Goal: Information Seeking & Learning: Learn about a topic

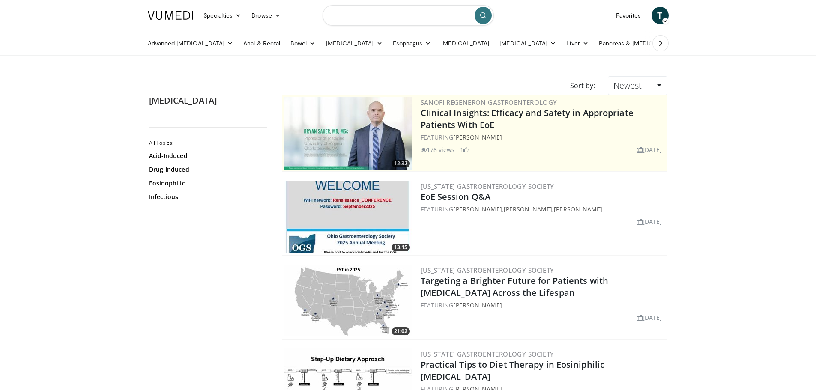
click at [389, 17] on input "Search topics, interventions" at bounding box center [407, 15] width 171 height 21
type input "****"
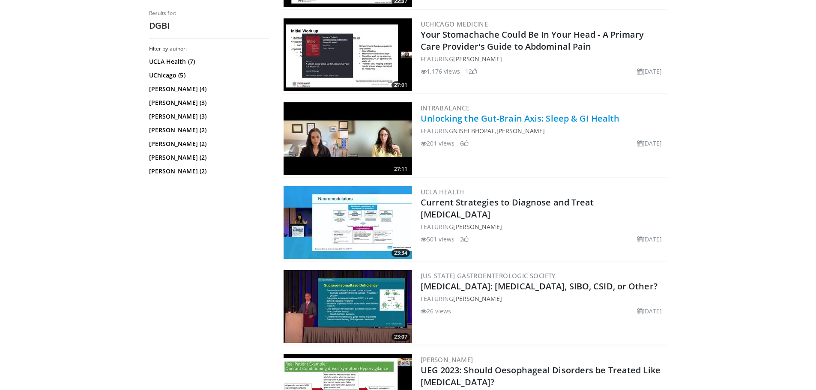
scroll to position [685, 0]
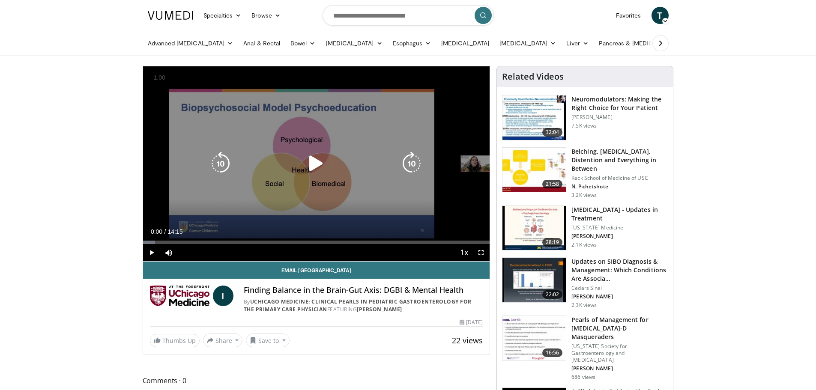
click at [314, 168] on icon "Video Player" at bounding box center [316, 164] width 24 height 24
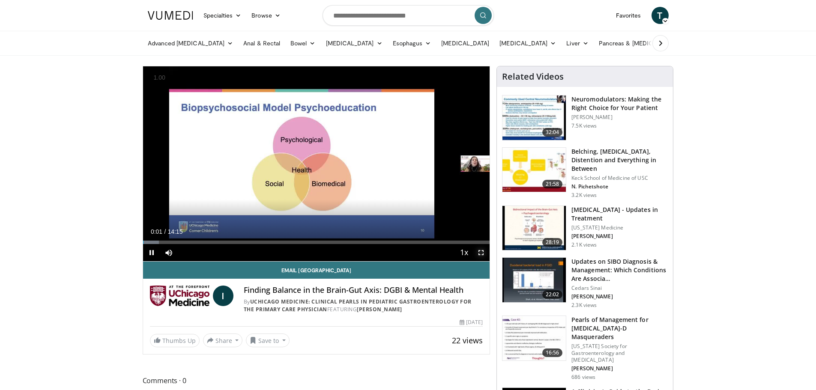
click at [483, 255] on span "Video Player" at bounding box center [480, 252] width 17 height 17
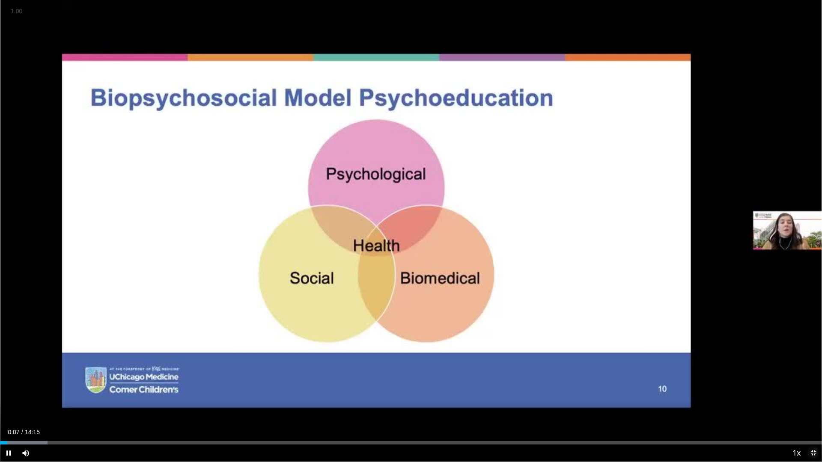
click at [811, 390] on span "Video Player" at bounding box center [813, 453] width 17 height 17
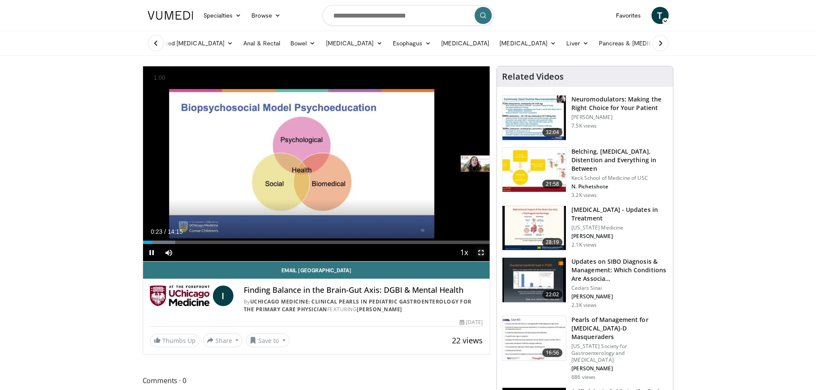
click at [479, 252] on span "Video Player" at bounding box center [480, 252] width 17 height 17
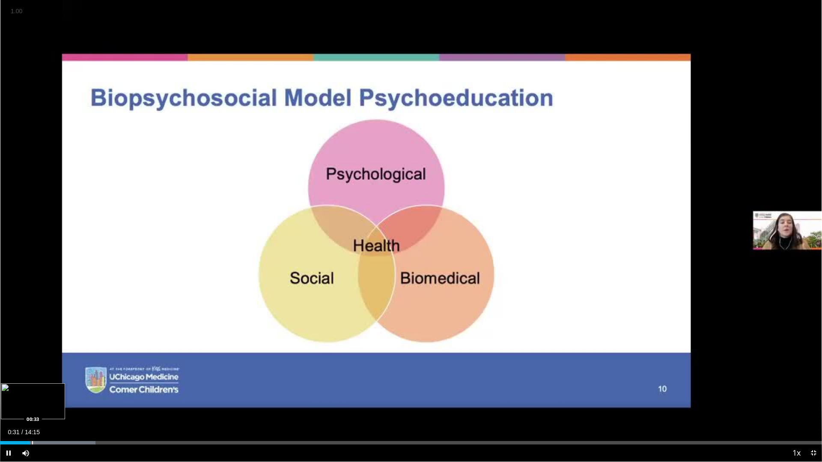
click at [32, 390] on div "Progress Bar" at bounding box center [32, 442] width 1 height 3
click at [40, 390] on div "Progress Bar" at bounding box center [39, 442] width 1 height 3
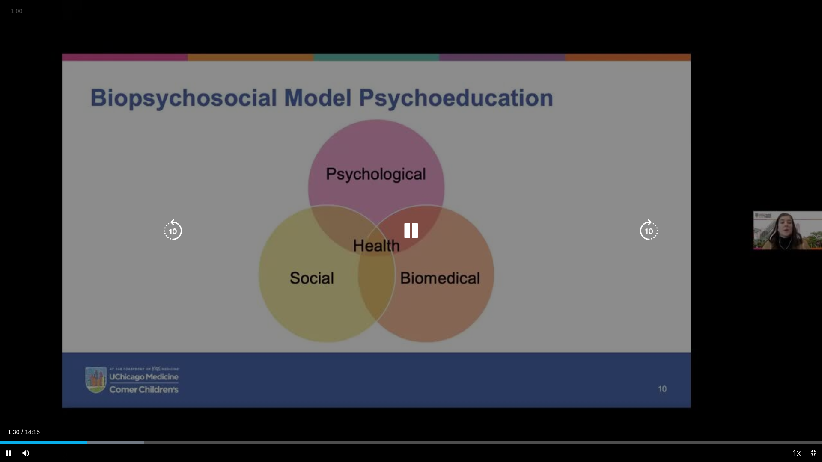
click at [471, 188] on div "10 seconds Tap to unmute" at bounding box center [411, 231] width 822 height 462
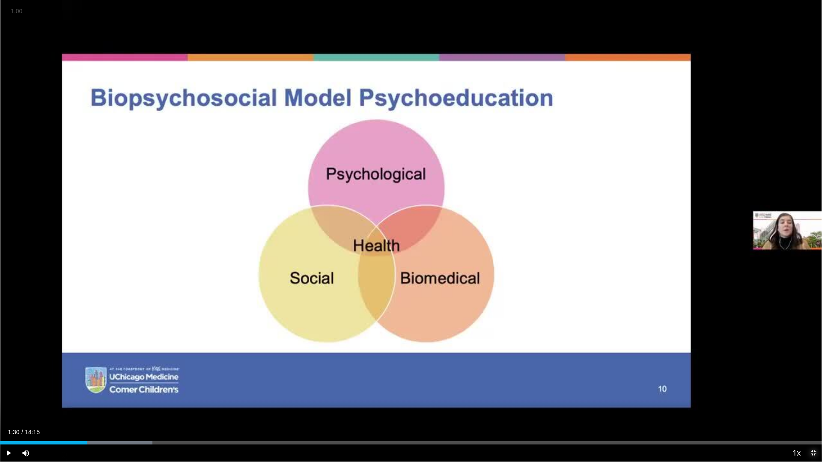
click at [815, 390] on span "Video Player" at bounding box center [813, 453] width 17 height 17
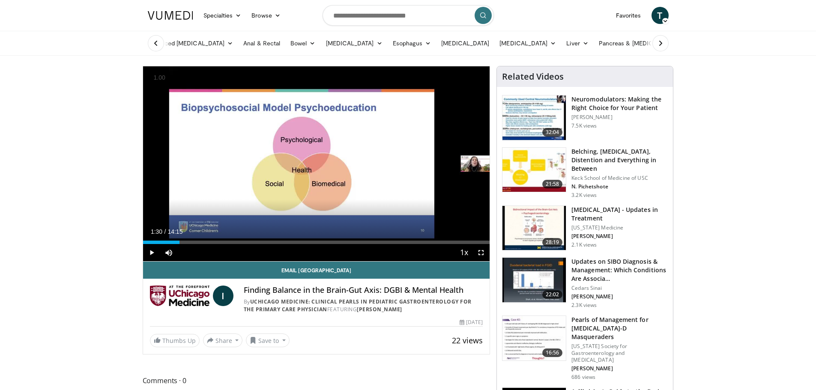
drag, startPoint x: 782, startPoint y: 159, endPoint x: 762, endPoint y: 147, distance: 22.5
type textarea "**********"
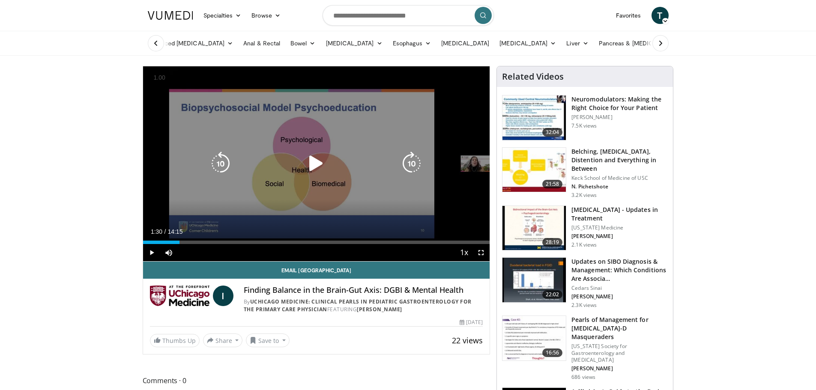
click at [307, 164] on icon "Video Player" at bounding box center [316, 164] width 24 height 24
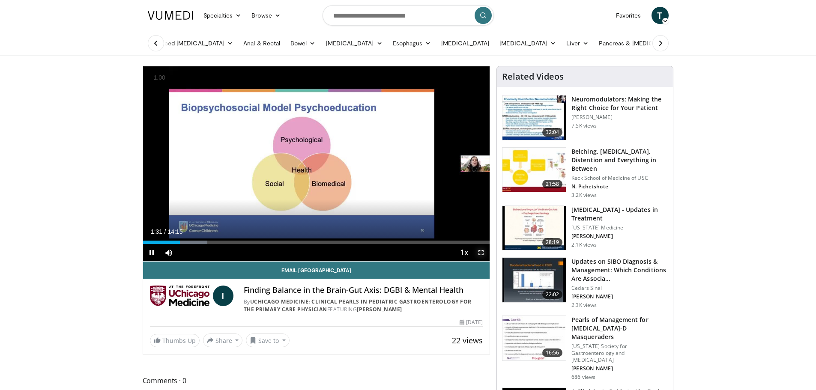
click at [477, 253] on span "Video Player" at bounding box center [480, 252] width 17 height 17
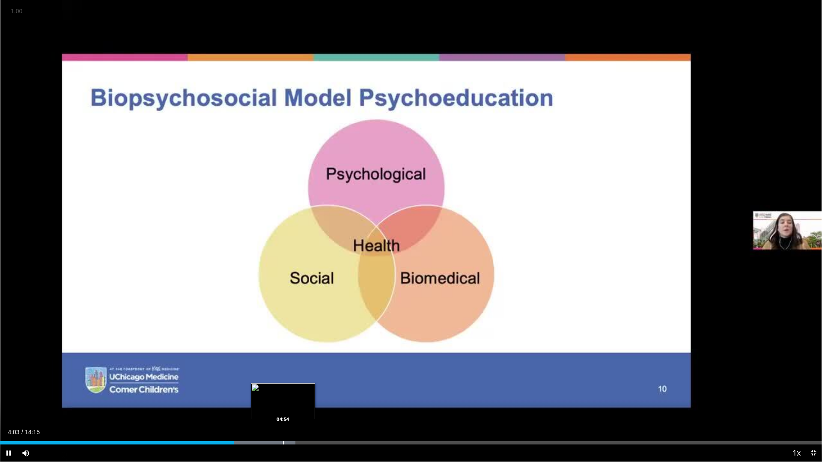
click at [283, 390] on div "Progress Bar" at bounding box center [283, 442] width 1 height 3
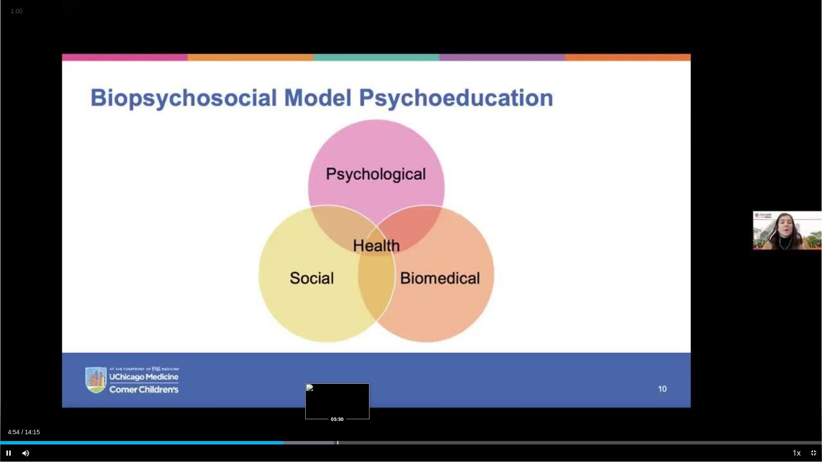
click at [338, 390] on div "Progress Bar" at bounding box center [337, 442] width 1 height 3
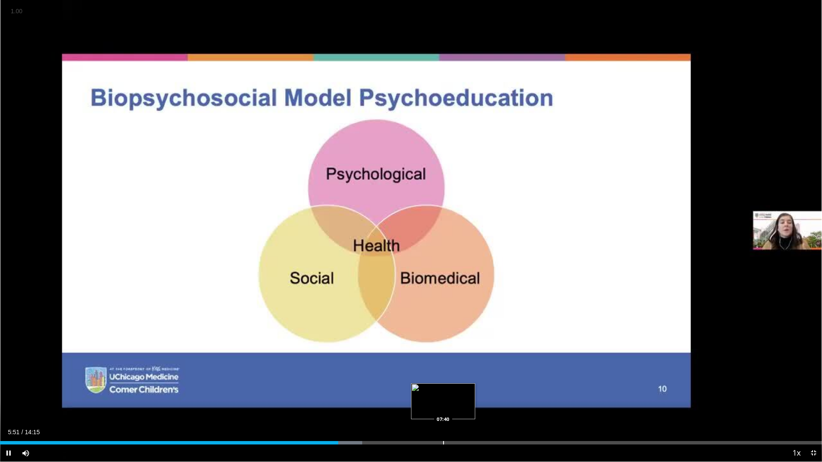
click at [444, 390] on div "Loaded : 44.08% 05:51 07:40" at bounding box center [411, 442] width 822 height 3
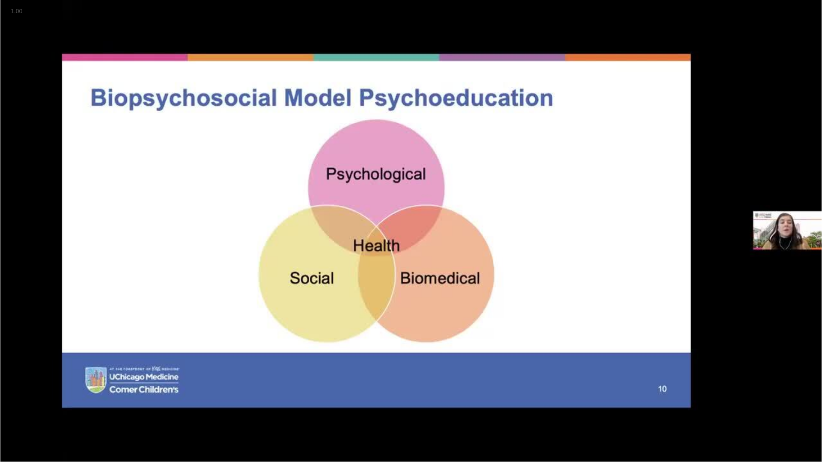
click at [813, 390] on video-js "**********" at bounding box center [411, 231] width 822 height 462
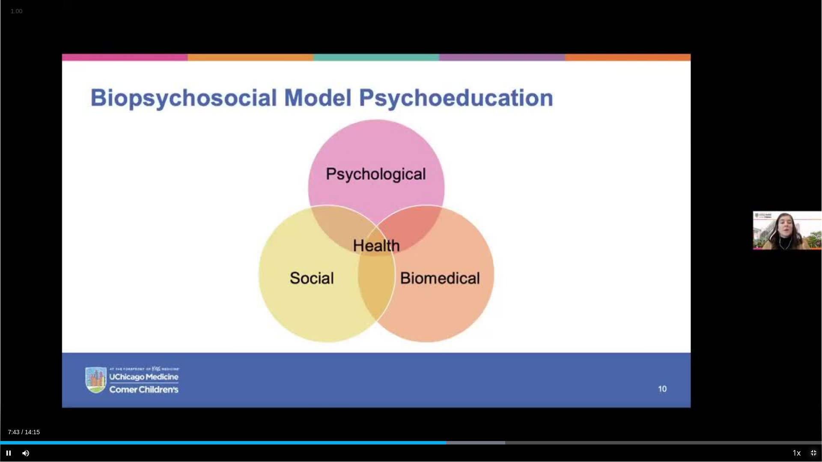
click at [815, 390] on span "Video Player" at bounding box center [813, 453] width 17 height 17
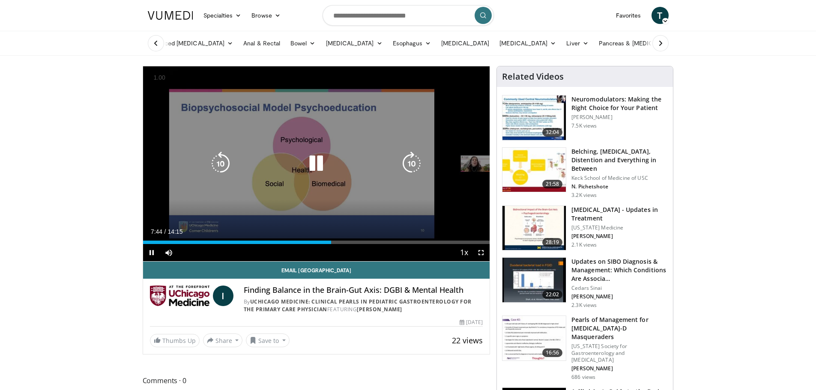
click at [351, 143] on div "10 seconds Tap to unmute" at bounding box center [316, 163] width 347 height 195
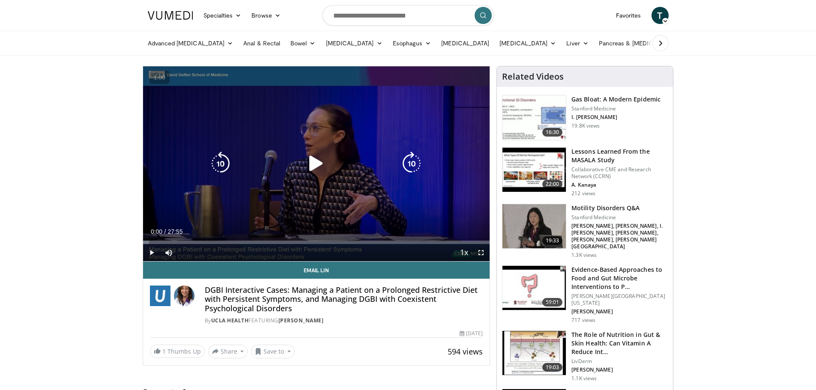
click at [311, 177] on div "10 seconds Tap to unmute" at bounding box center [316, 163] width 347 height 195
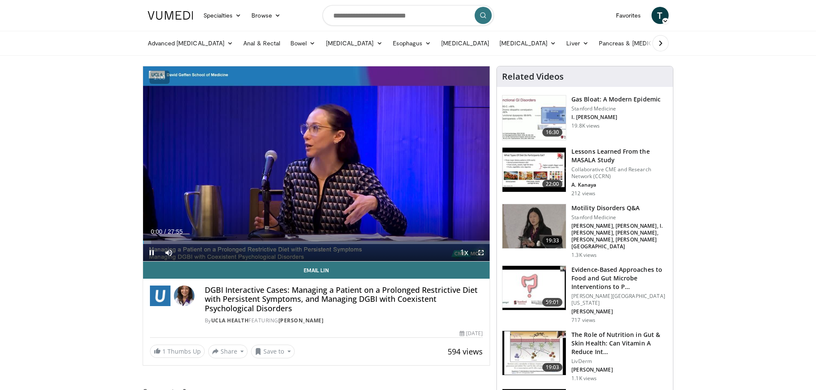
click at [480, 251] on span "Video Player" at bounding box center [480, 252] width 17 height 17
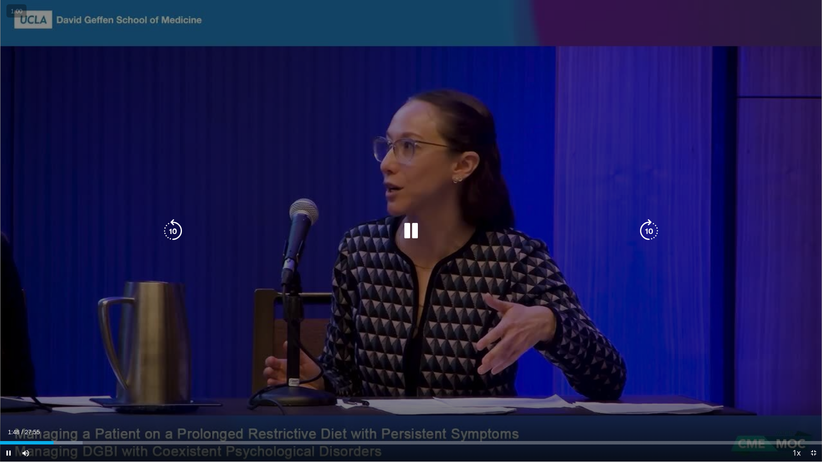
click at [410, 224] on icon "Video Player" at bounding box center [411, 231] width 24 height 24
click at [719, 168] on div "10 seconds Tap to unmute" at bounding box center [411, 231] width 822 height 462
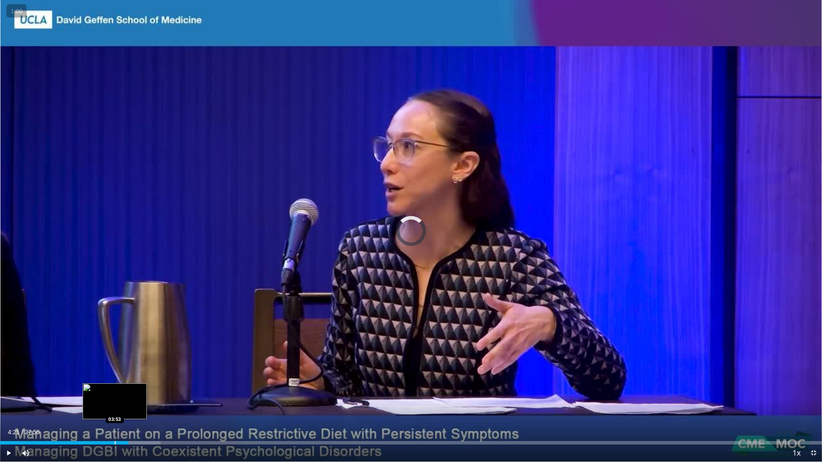
click at [115, 390] on div "Progress Bar" at bounding box center [115, 442] width 1 height 3
click at [105, 390] on div "Progress Bar" at bounding box center [105, 442] width 1 height 3
click at [99, 390] on div "Progress Bar" at bounding box center [99, 442] width 1 height 3
click at [92, 390] on div "Loaded : 15.99% 03:20 03:06" at bounding box center [411, 441] width 822 height 8
click at [814, 390] on span "Video Player" at bounding box center [813, 453] width 17 height 17
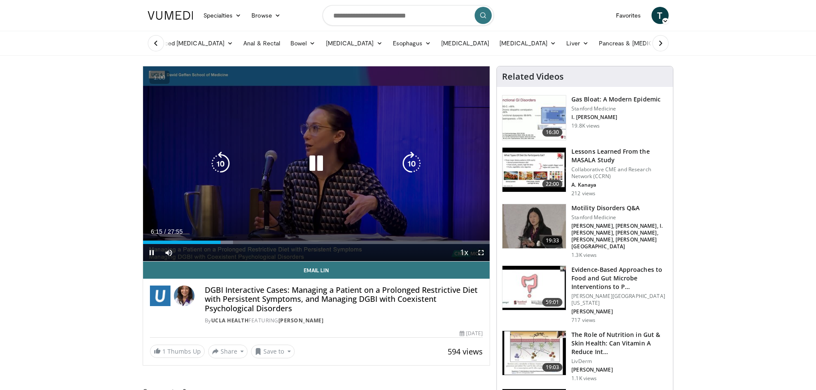
click at [311, 157] on icon "Video Player" at bounding box center [316, 164] width 24 height 24
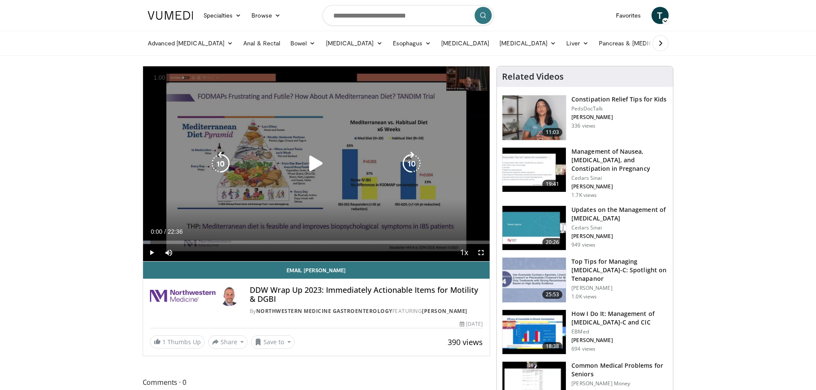
click at [318, 158] on icon "Video Player" at bounding box center [316, 164] width 24 height 24
drag, startPoint x: 480, startPoint y: 253, endPoint x: 480, endPoint y: 305, distance: 51.8
click at [480, 253] on span "Video Player" at bounding box center [480, 252] width 17 height 17
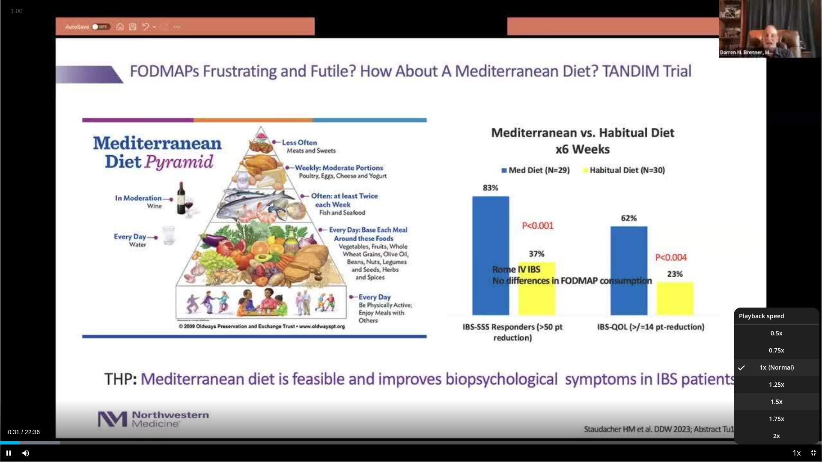
click at [782, 390] on span "1.5x" at bounding box center [777, 402] width 12 height 9
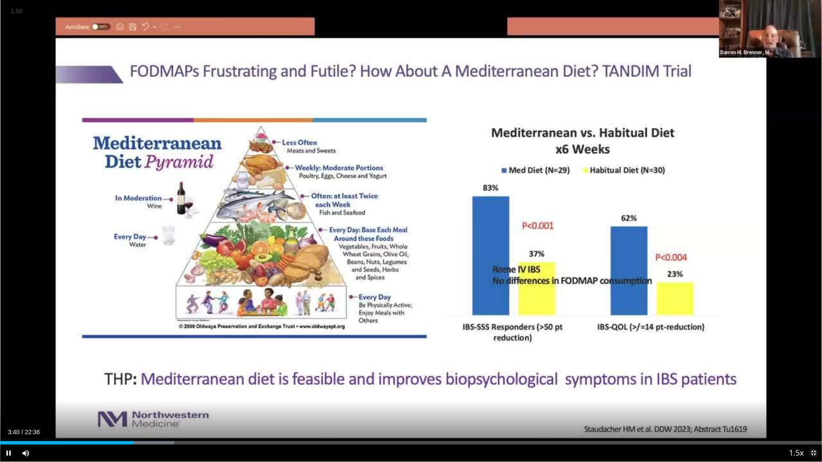
click at [814, 390] on span "Video Player" at bounding box center [813, 453] width 17 height 17
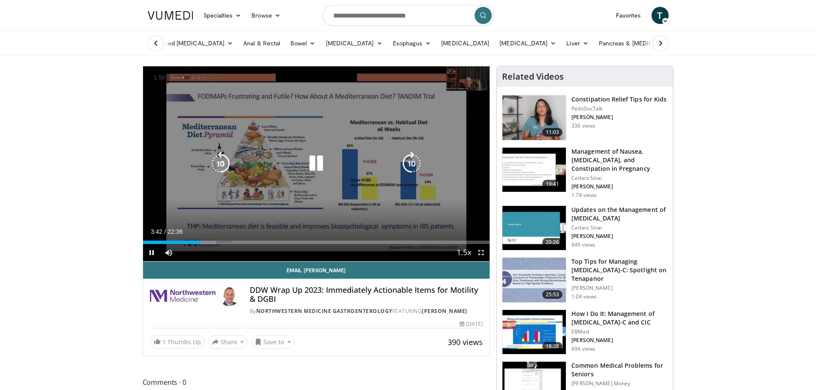
click at [321, 161] on icon "Video Player" at bounding box center [316, 164] width 24 height 24
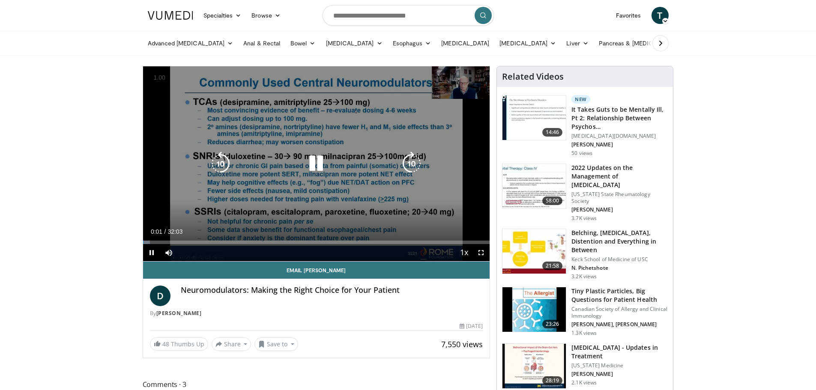
click at [314, 164] on icon "Video Player" at bounding box center [316, 164] width 24 height 24
click at [318, 168] on icon "Video Player" at bounding box center [316, 164] width 24 height 24
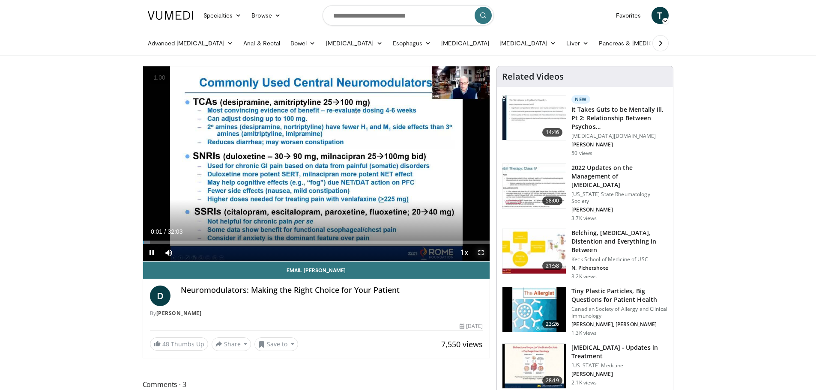
click at [479, 252] on span "Video Player" at bounding box center [480, 252] width 17 height 17
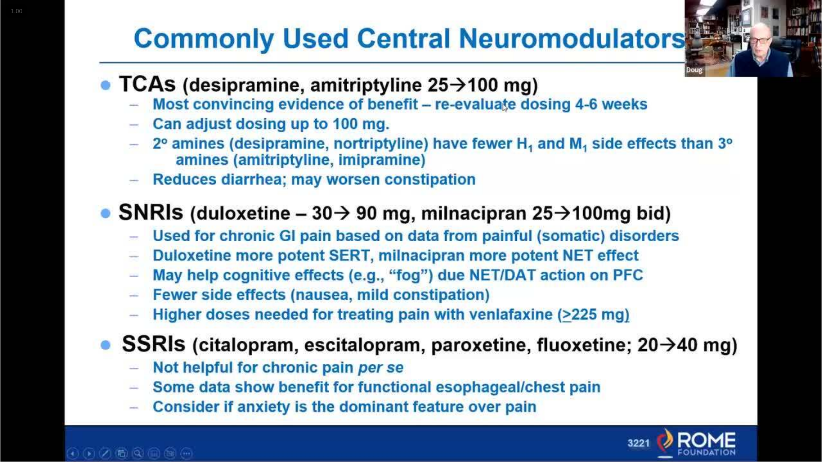
click at [808, 79] on div "10 seconds Tap to unmute" at bounding box center [411, 231] width 822 height 462
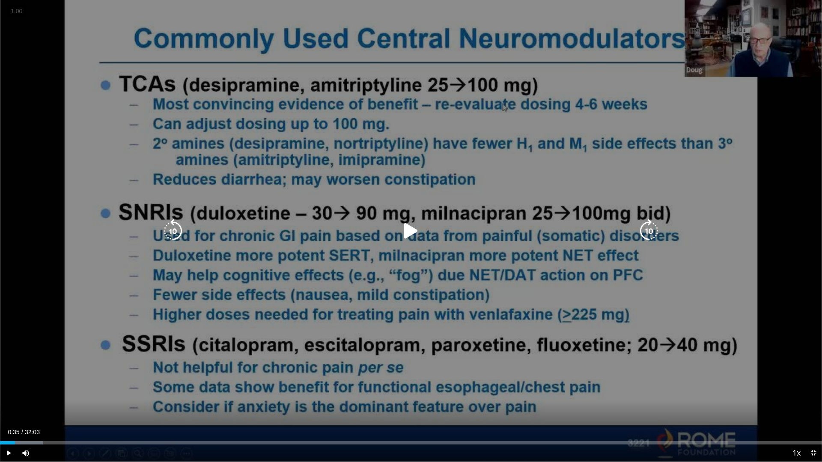
drag, startPoint x: 669, startPoint y: 103, endPoint x: 690, endPoint y: 96, distance: 21.9
click at [669, 103] on div "10 seconds Tap to unmute" at bounding box center [411, 231] width 822 height 462
click at [380, 274] on div "10 seconds Tap to unmute" at bounding box center [411, 231] width 822 height 462
click at [530, 208] on div "10 seconds Tap to unmute" at bounding box center [411, 231] width 822 height 462
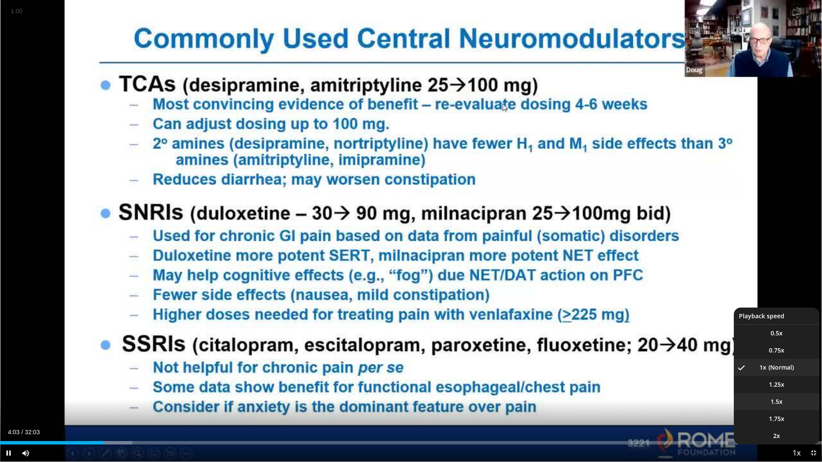
click at [798, 390] on li "1.5x" at bounding box center [777, 401] width 86 height 17
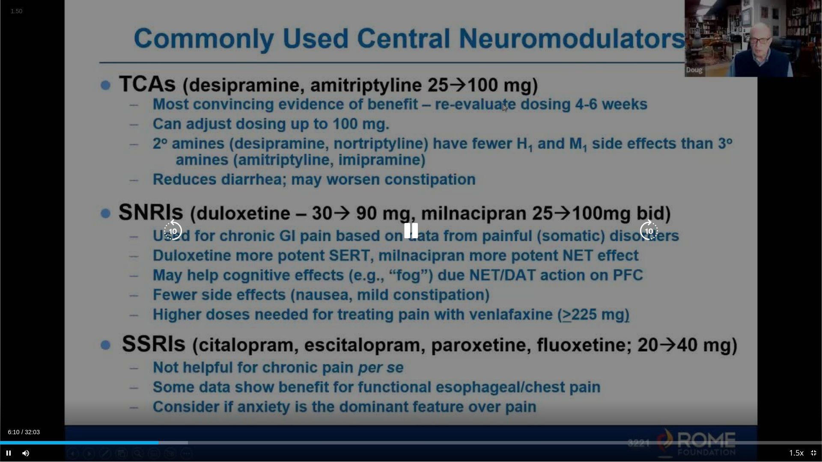
click at [414, 211] on div "10 seconds Tap to unmute" at bounding box center [411, 231] width 822 height 462
